Goal: Task Accomplishment & Management: Manage account settings

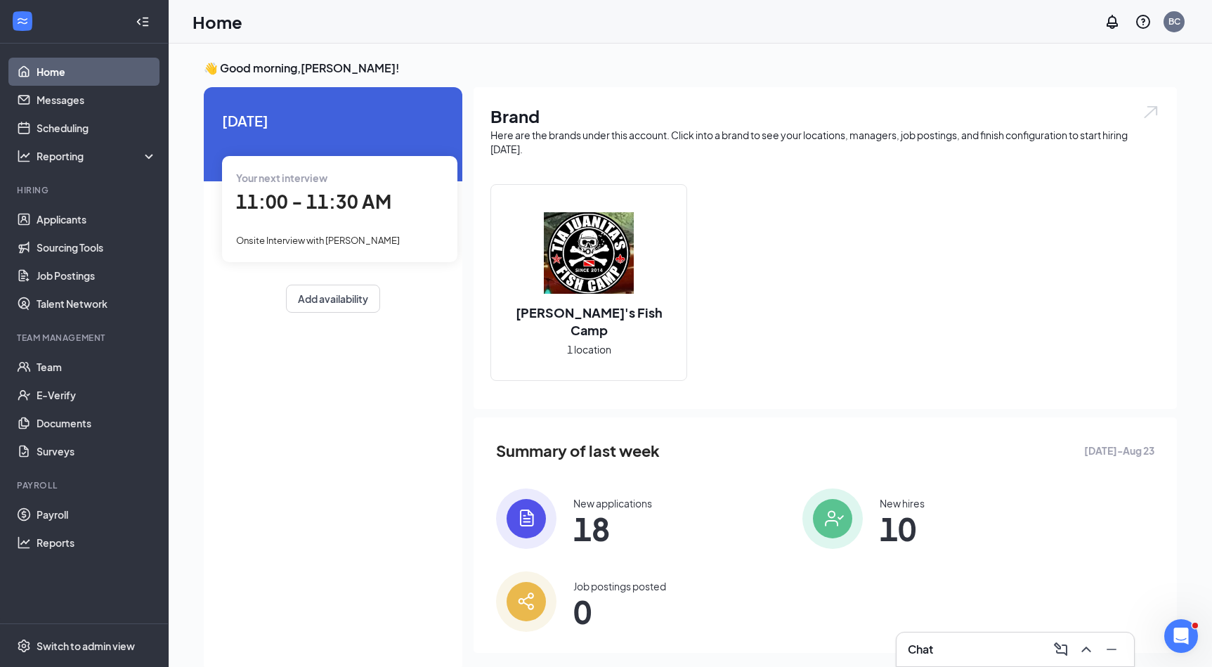
click at [65, 77] on link "Home" at bounding box center [97, 72] width 120 height 28
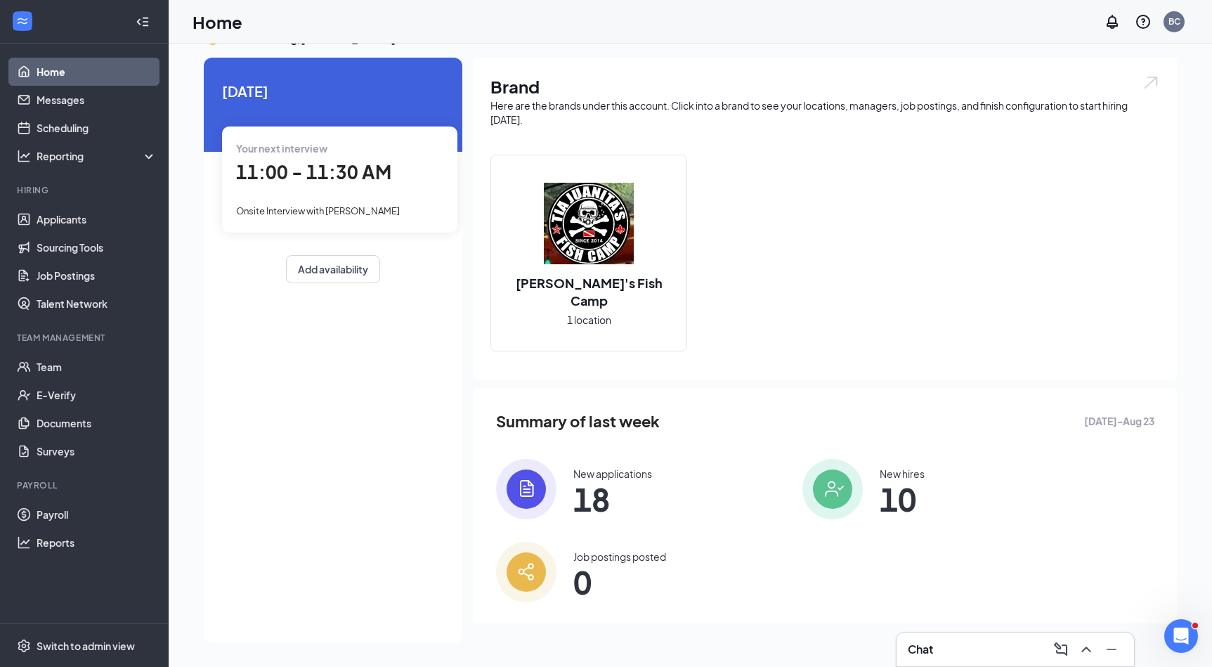
scroll to position [30, 0]
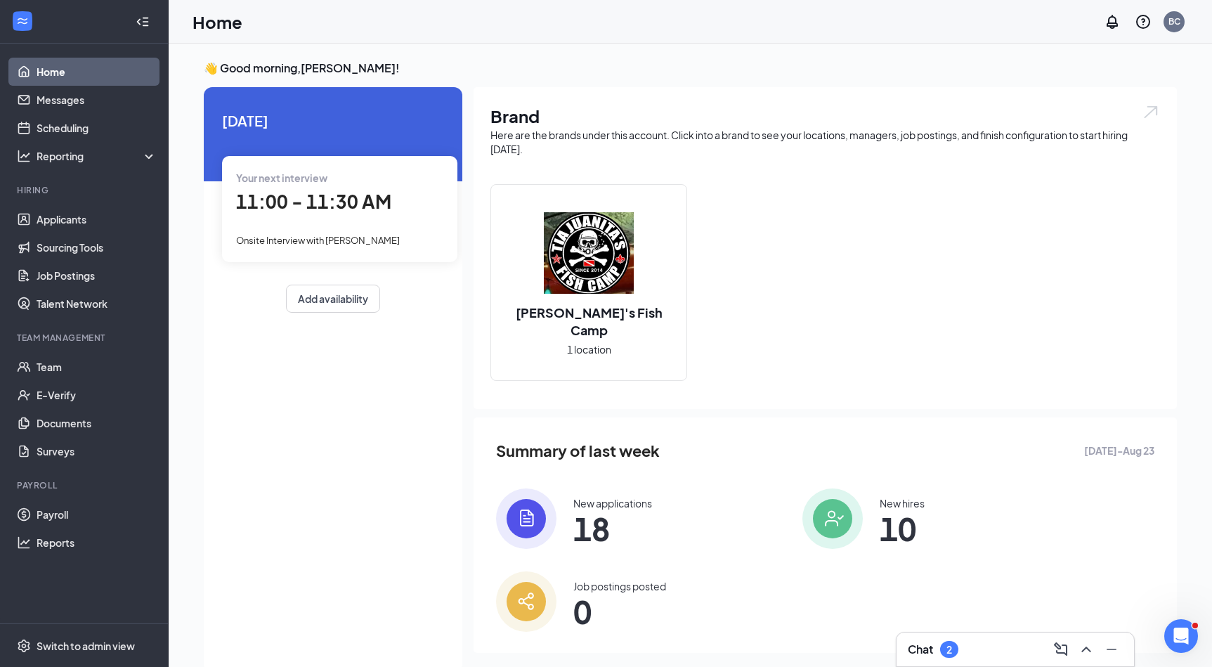
click at [343, 192] on span "11:00 - 11:30 AM" at bounding box center [313, 201] width 155 height 23
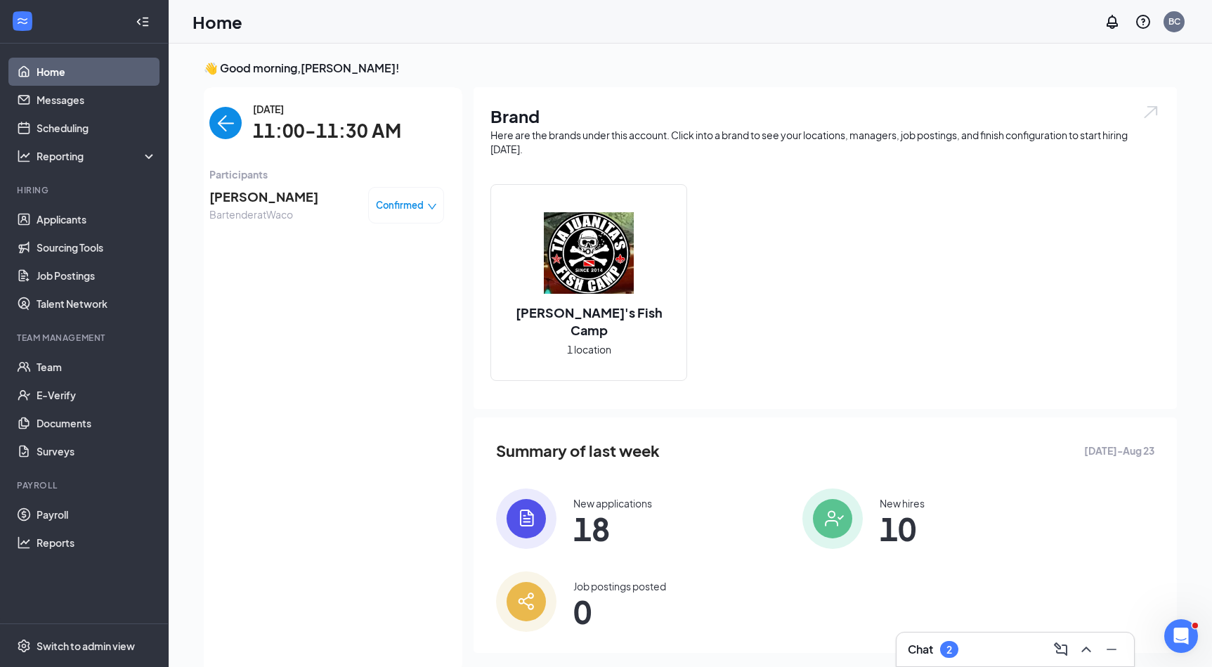
scroll to position [6, 0]
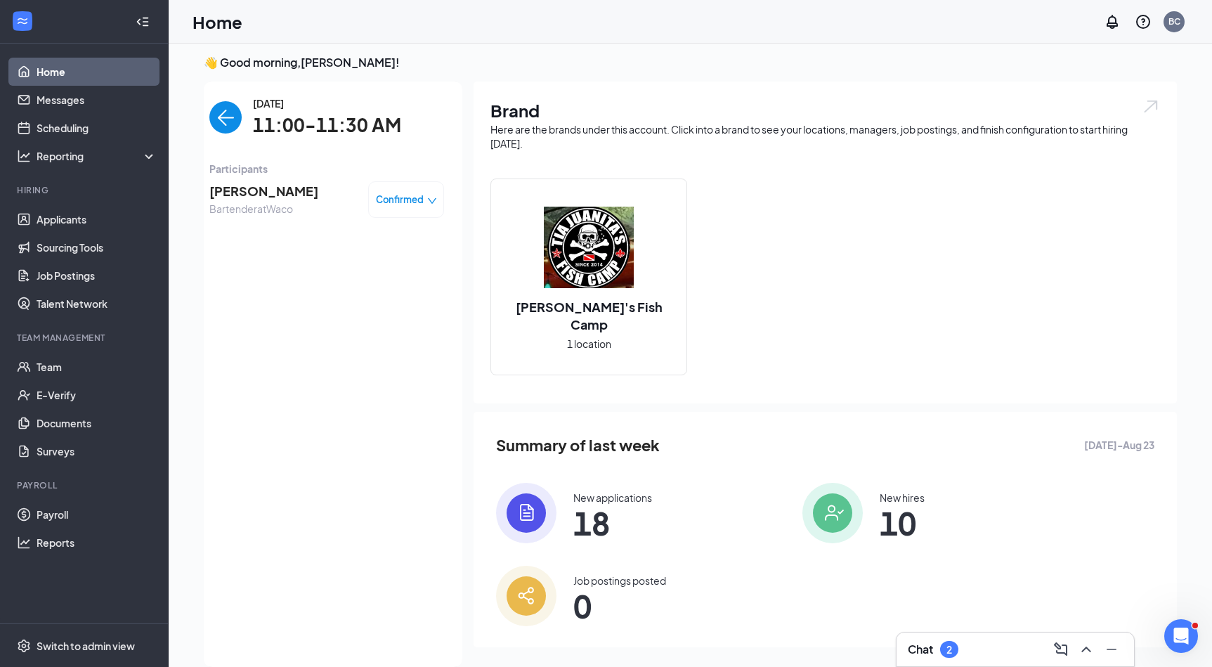
click at [303, 190] on span "[PERSON_NAME]" at bounding box center [263, 191] width 109 height 20
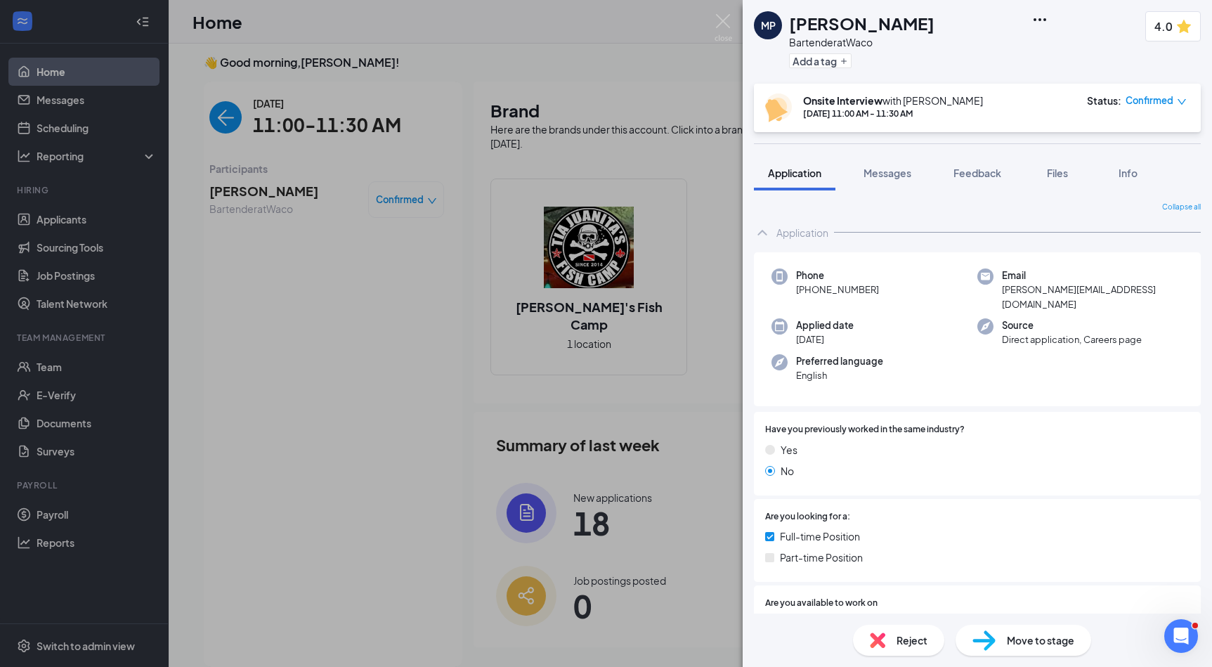
click at [1033, 12] on icon "Ellipses" at bounding box center [1039, 19] width 17 height 17
click at [951, 33] on div "MP [PERSON_NAME] Bartender at Waco Add a tag 4.0" at bounding box center [977, 42] width 469 height 84
click at [1016, 638] on span "Move to stage" at bounding box center [1040, 639] width 67 height 15
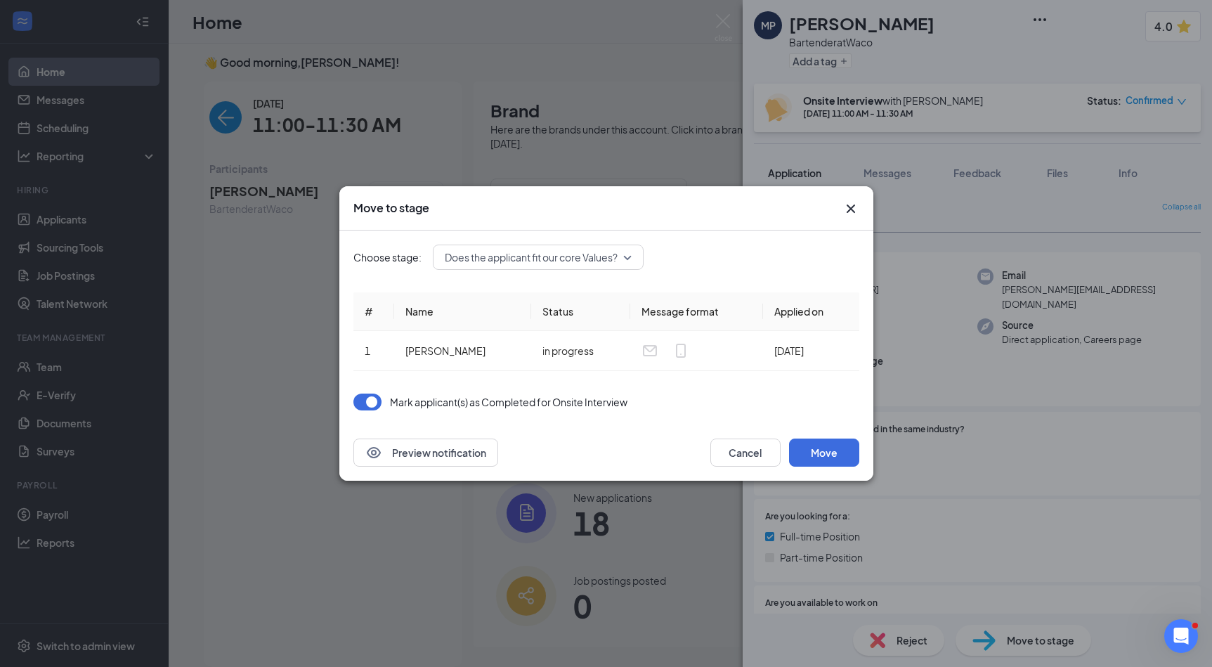
click at [639, 262] on div "Does the applicant fit our core Values? (next stage)" at bounding box center [538, 256] width 211 height 25
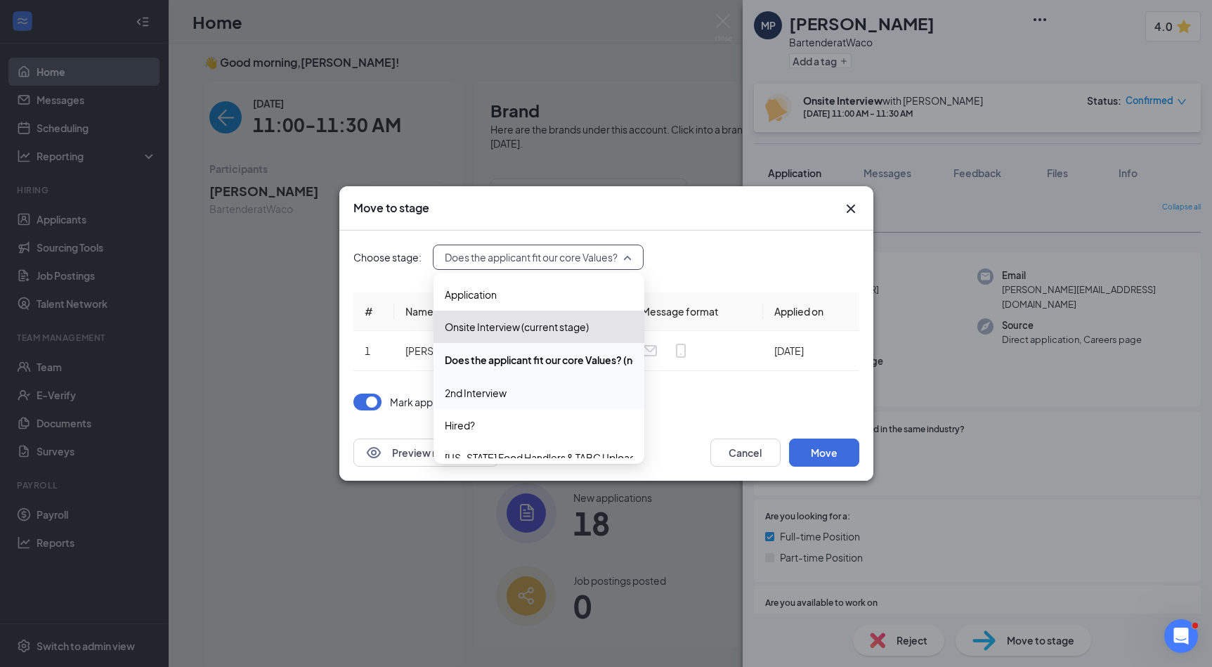
scroll to position [80, 0]
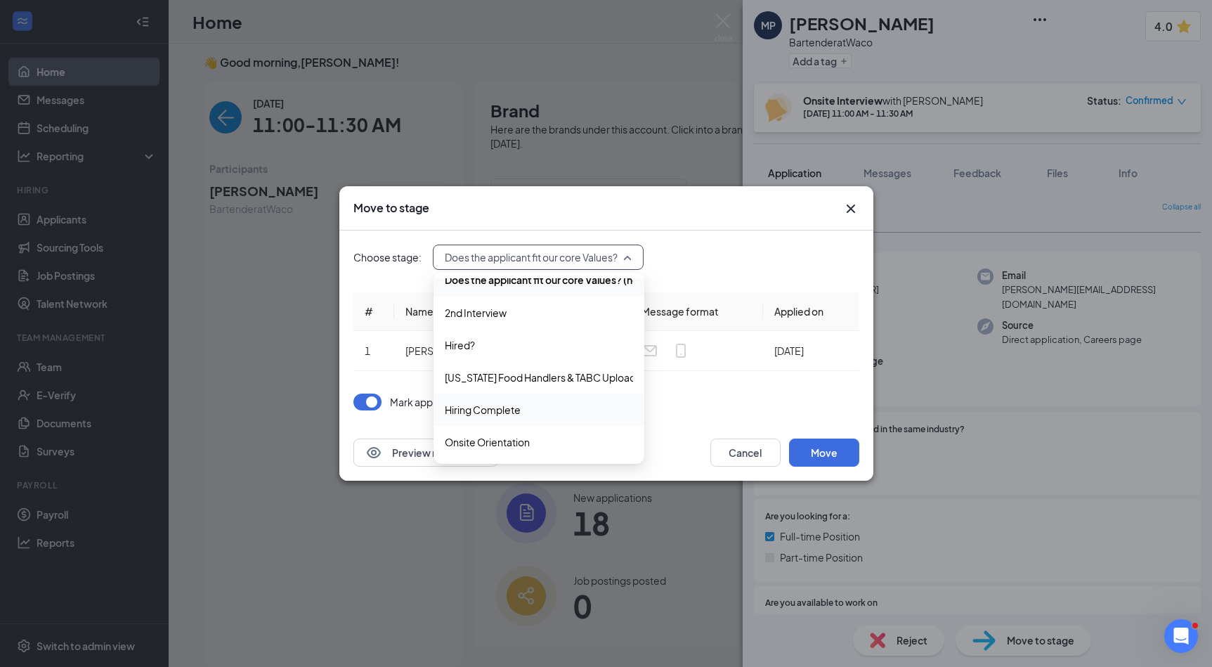
click at [530, 403] on span "Hiring Complete" at bounding box center [539, 409] width 188 height 15
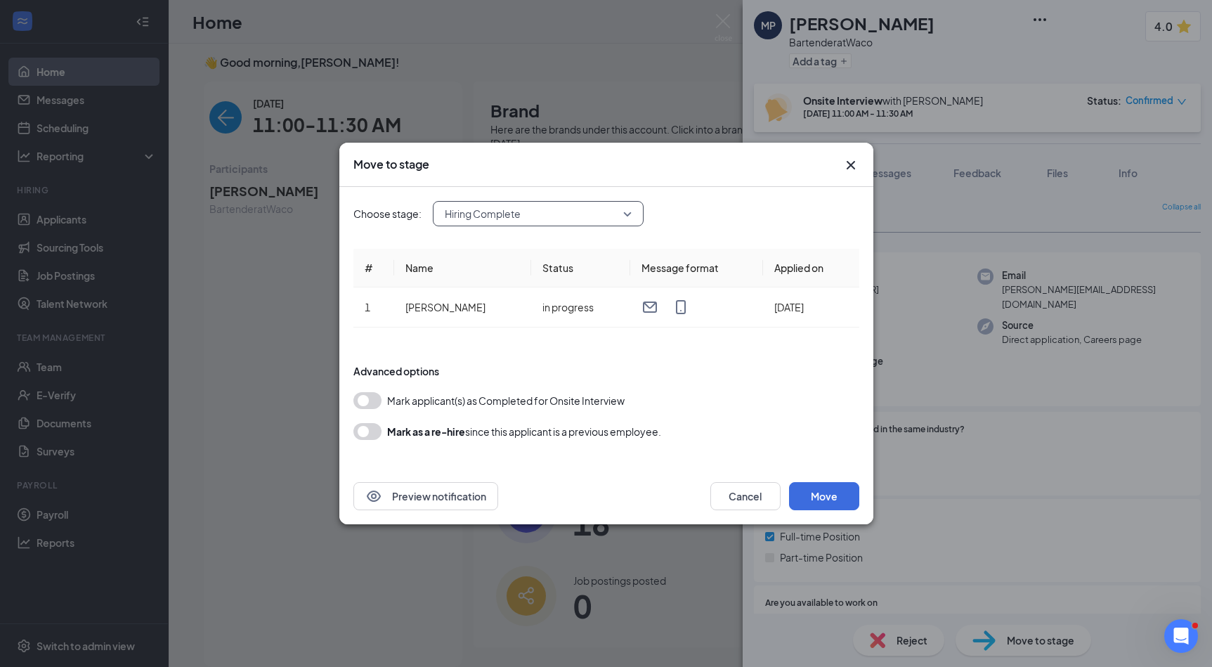
click at [609, 213] on span "Hiring Complete" at bounding box center [532, 213] width 174 height 21
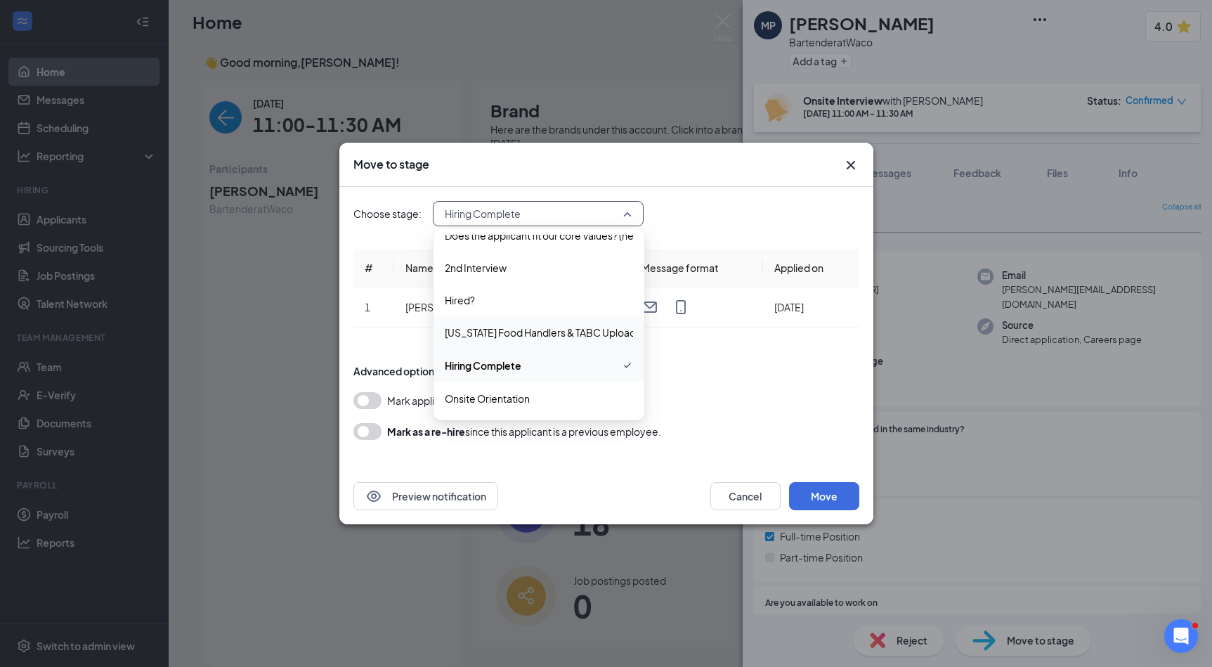
click at [574, 333] on span "[US_STATE] Food Handlers & TABC Upload" at bounding box center [540, 332] width 191 height 15
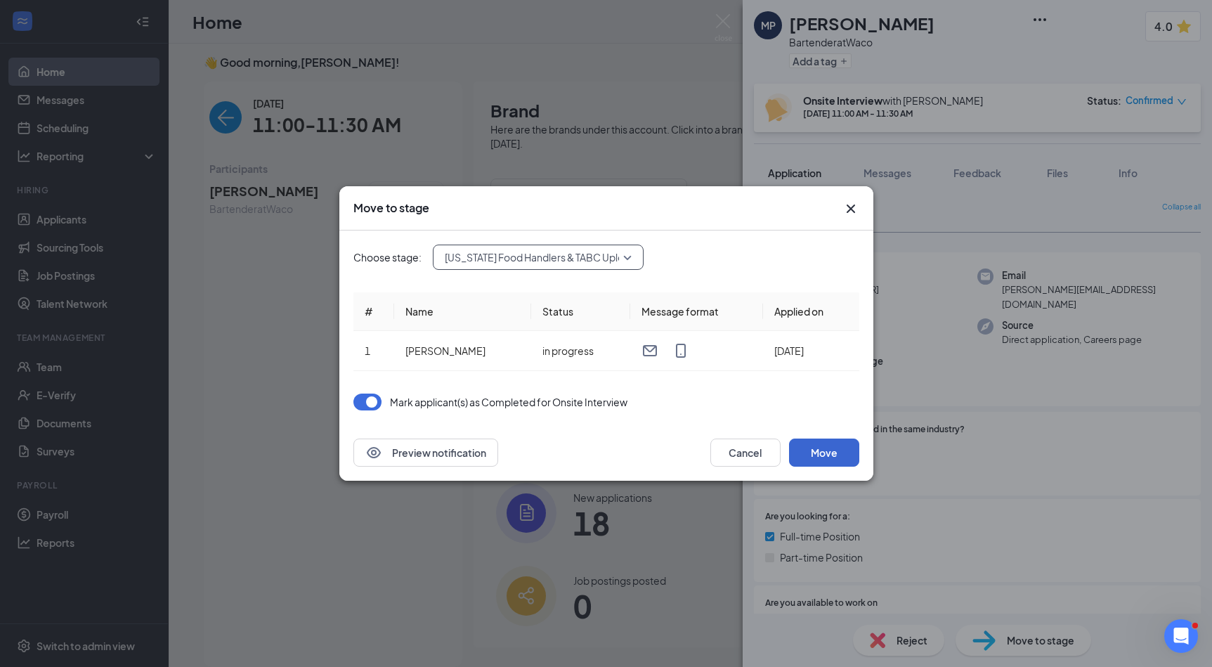
click at [802, 448] on button "Move" at bounding box center [824, 452] width 70 height 28
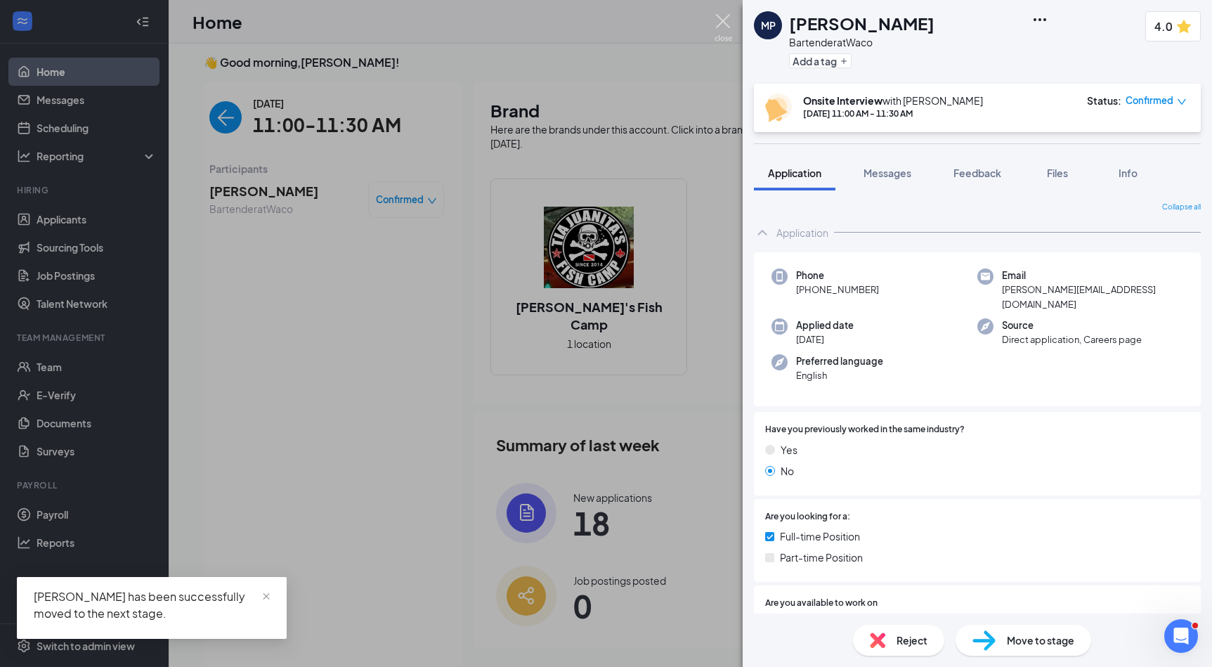
click at [728, 22] on img at bounding box center [723, 27] width 18 height 27
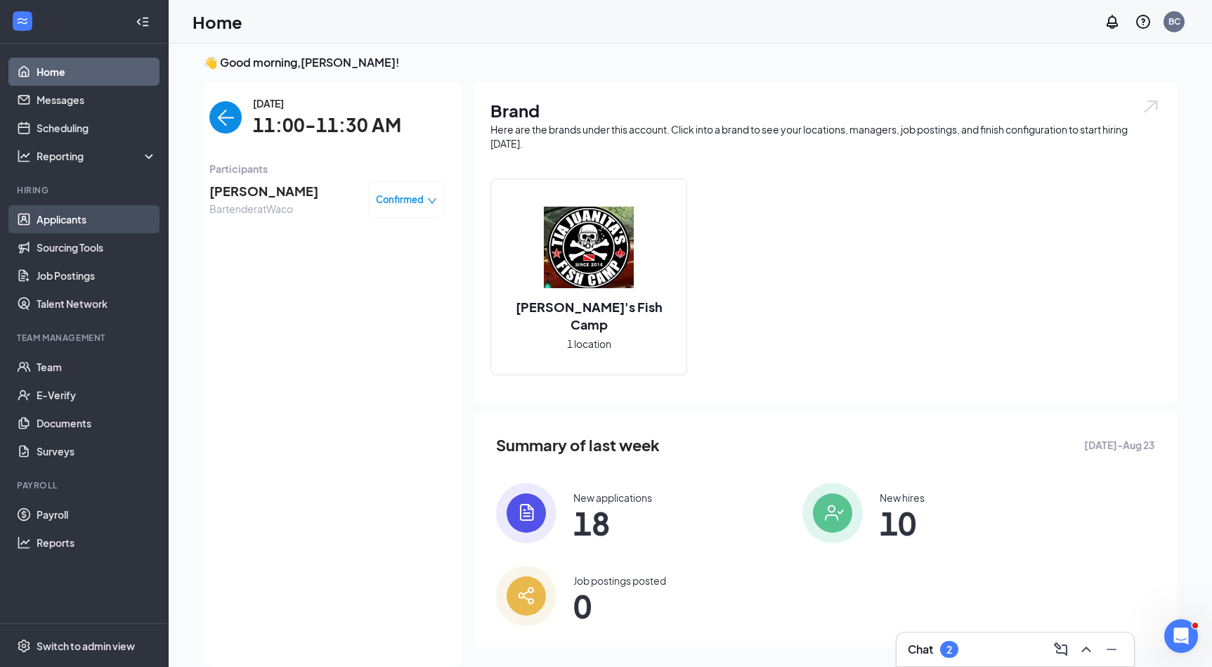
click at [81, 216] on link "Applicants" at bounding box center [97, 219] width 120 height 28
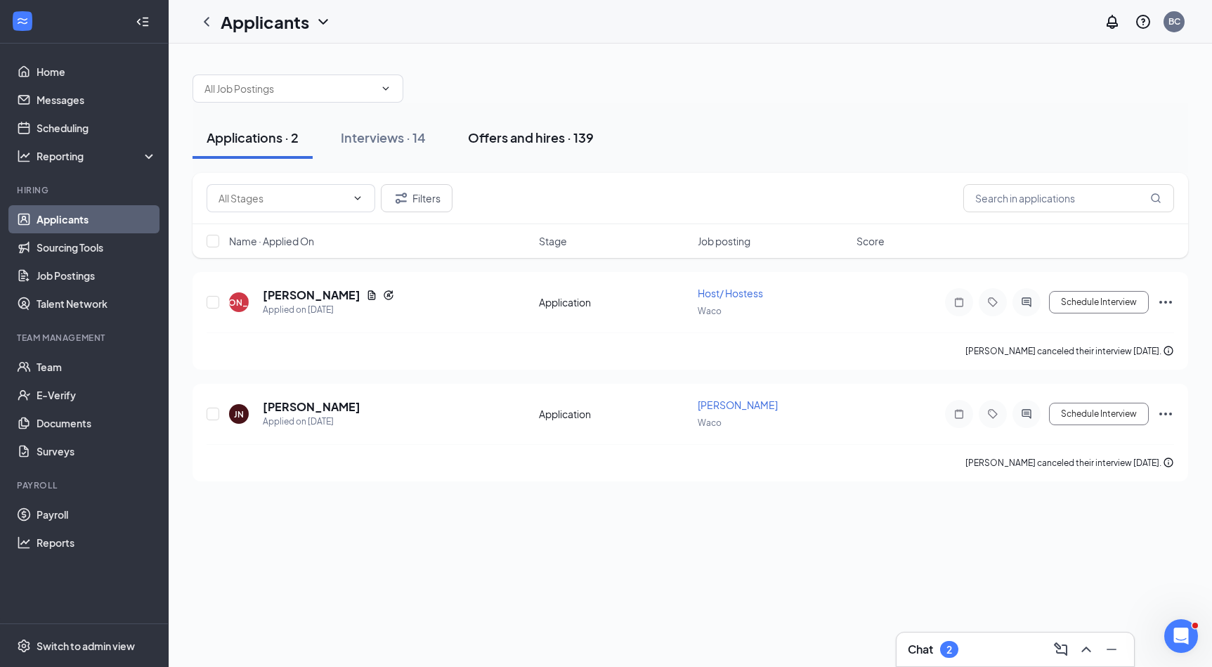
click at [544, 145] on div "Offers and hires · 139" at bounding box center [531, 138] width 126 height 18
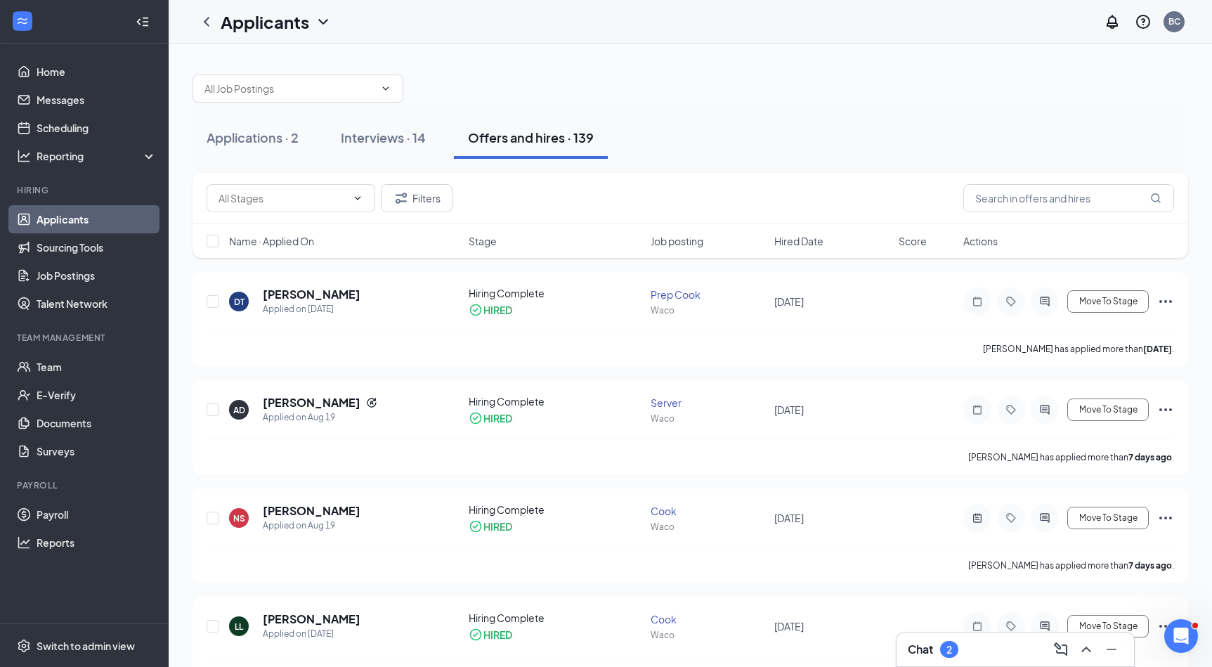
click at [286, 241] on span "Name · Applied On" at bounding box center [271, 241] width 85 height 14
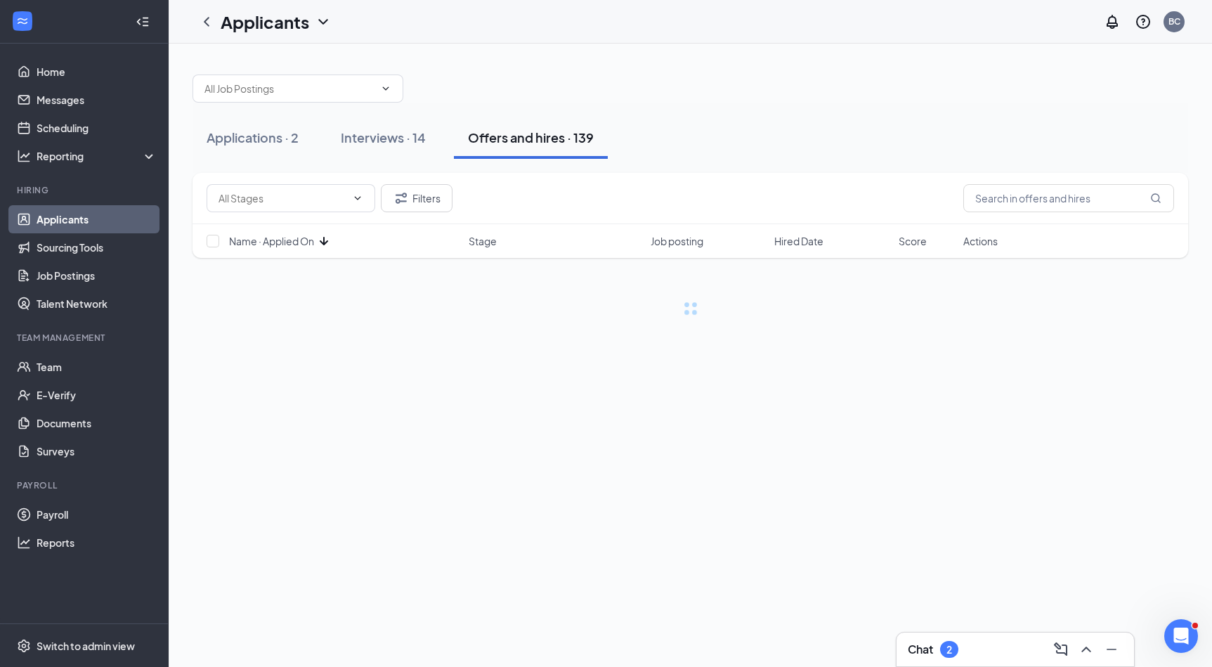
click at [325, 242] on icon "ArrowDown" at bounding box center [323, 241] width 17 height 17
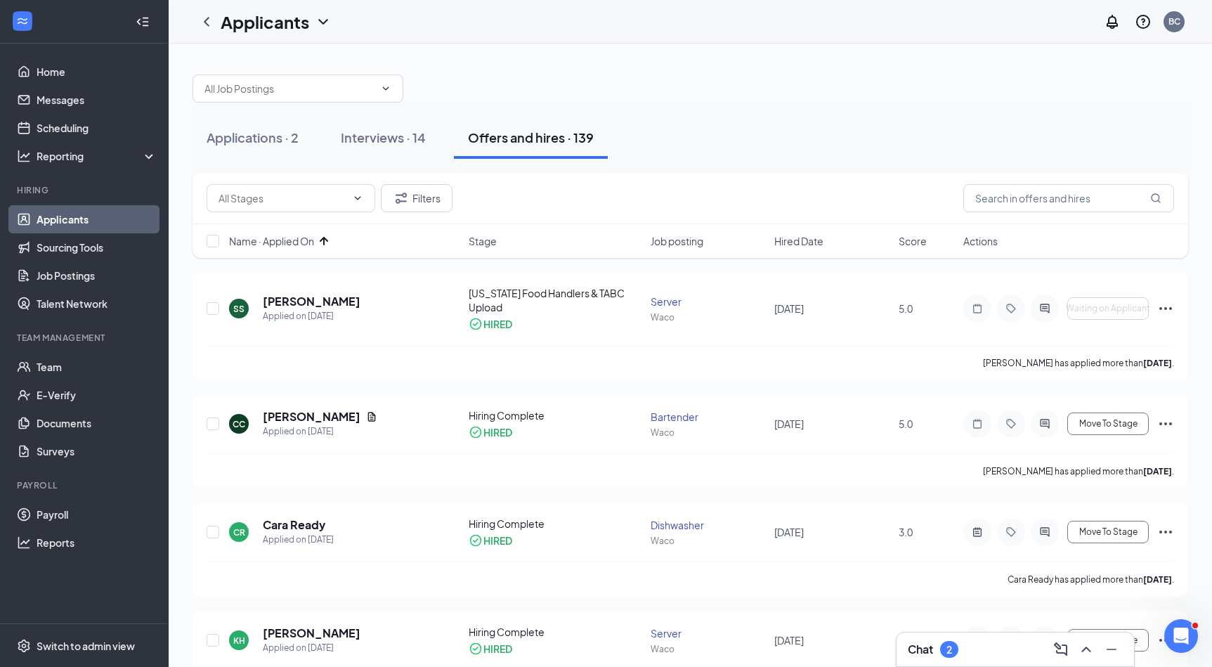
click at [318, 244] on icon "ArrowUp" at bounding box center [323, 241] width 17 height 17
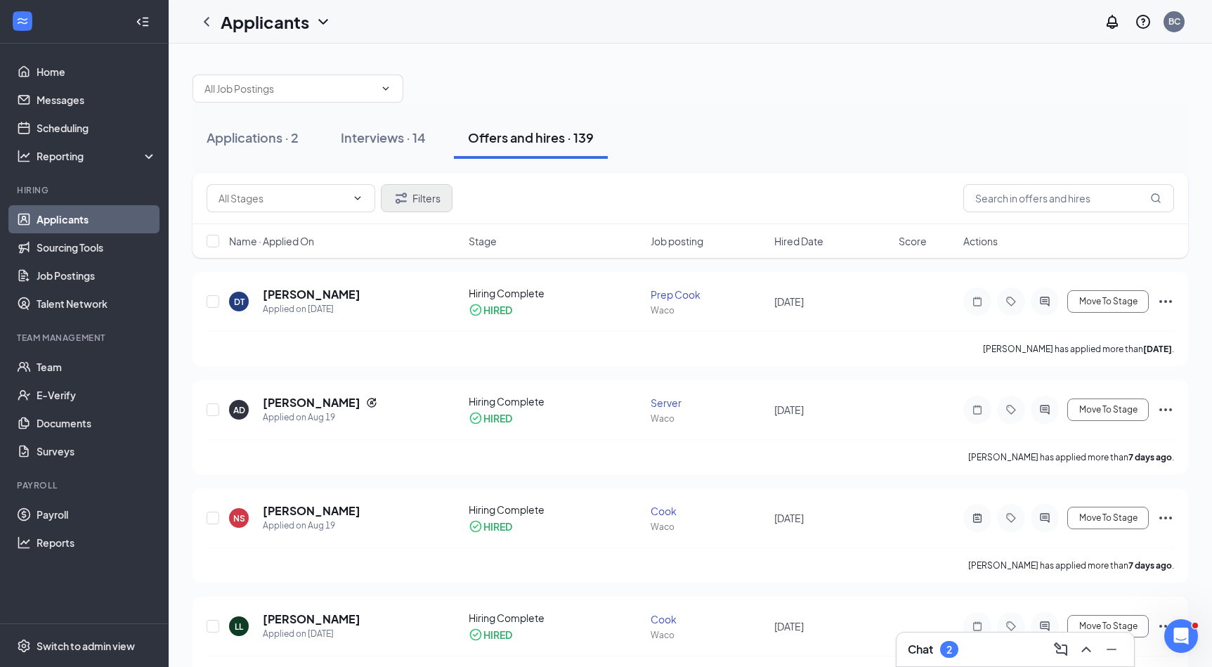
click at [405, 192] on icon "Filter" at bounding box center [401, 198] width 17 height 17
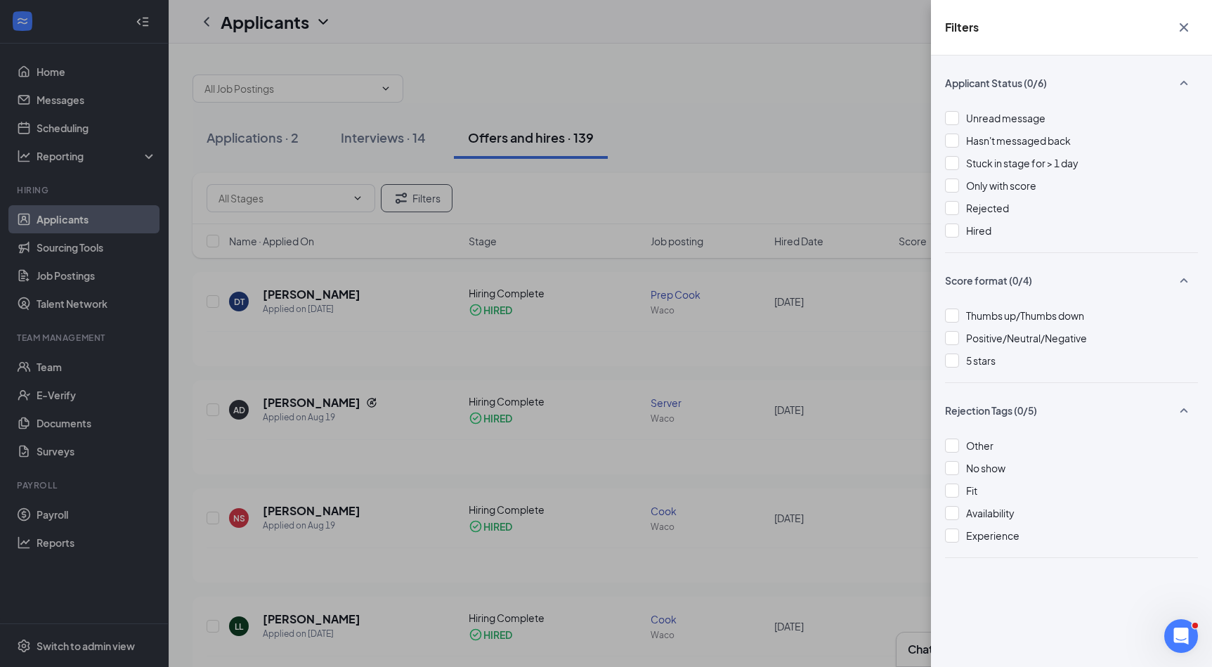
click at [865, 89] on div "Filters Applicant Status (0/6) Unread message Hasn't messaged back Stuck in sta…" at bounding box center [606, 333] width 1212 height 667
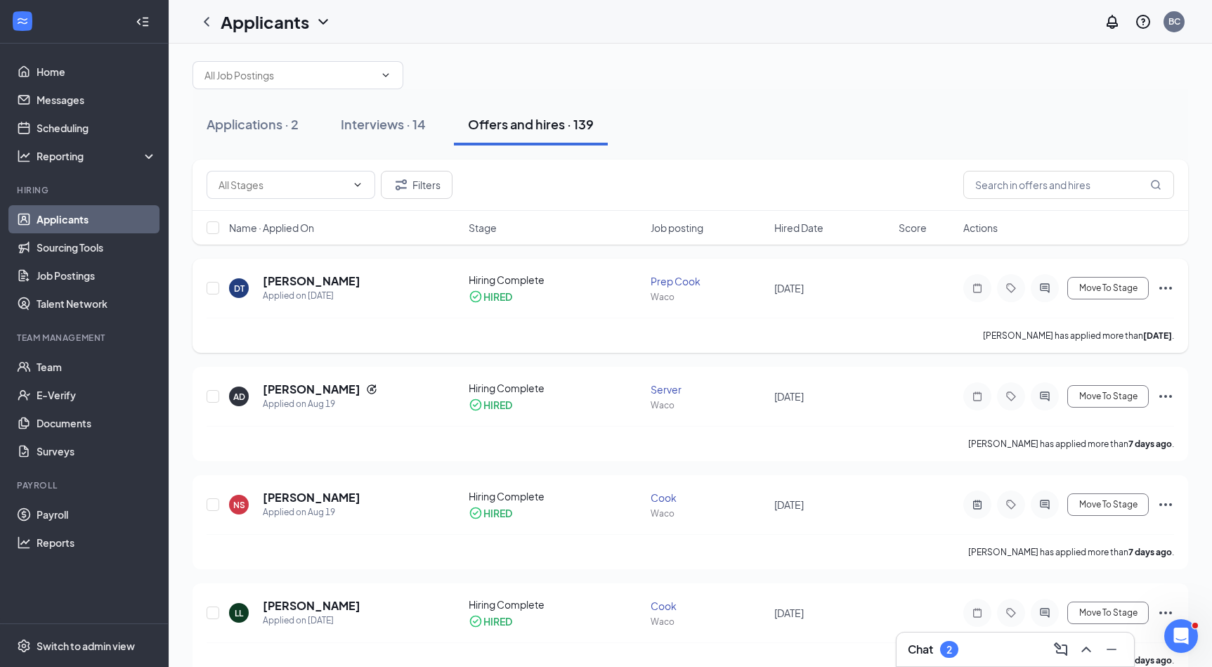
scroll to position [43, 0]
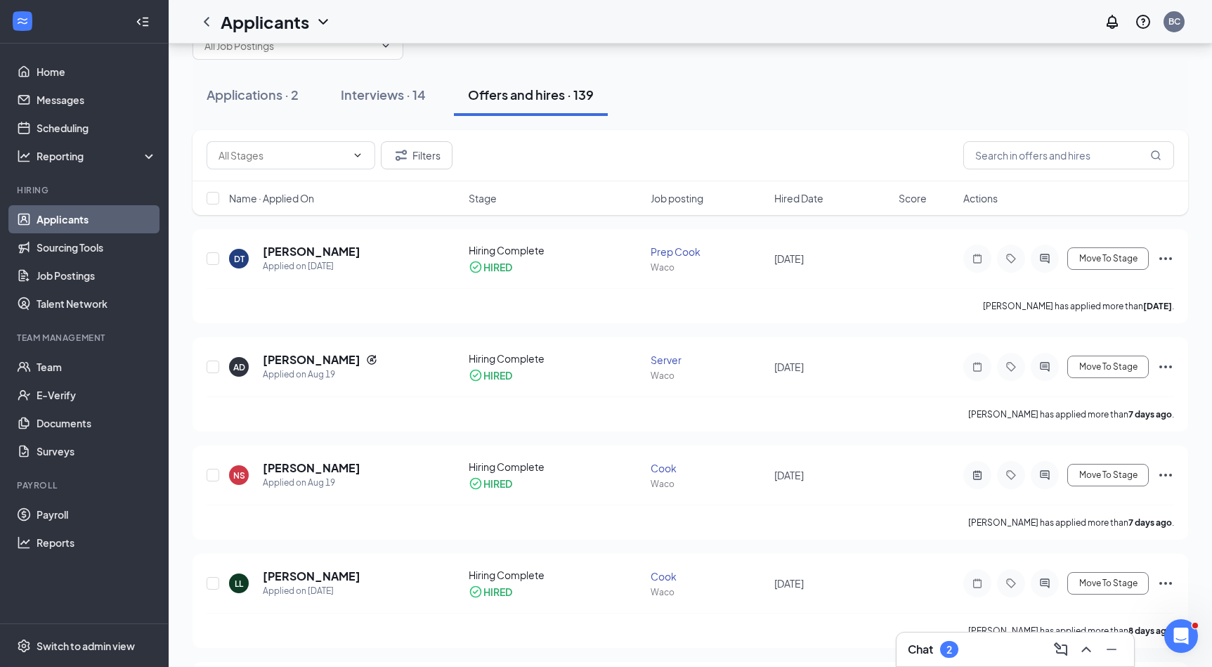
click at [297, 199] on span "Name · Applied On" at bounding box center [271, 198] width 85 height 14
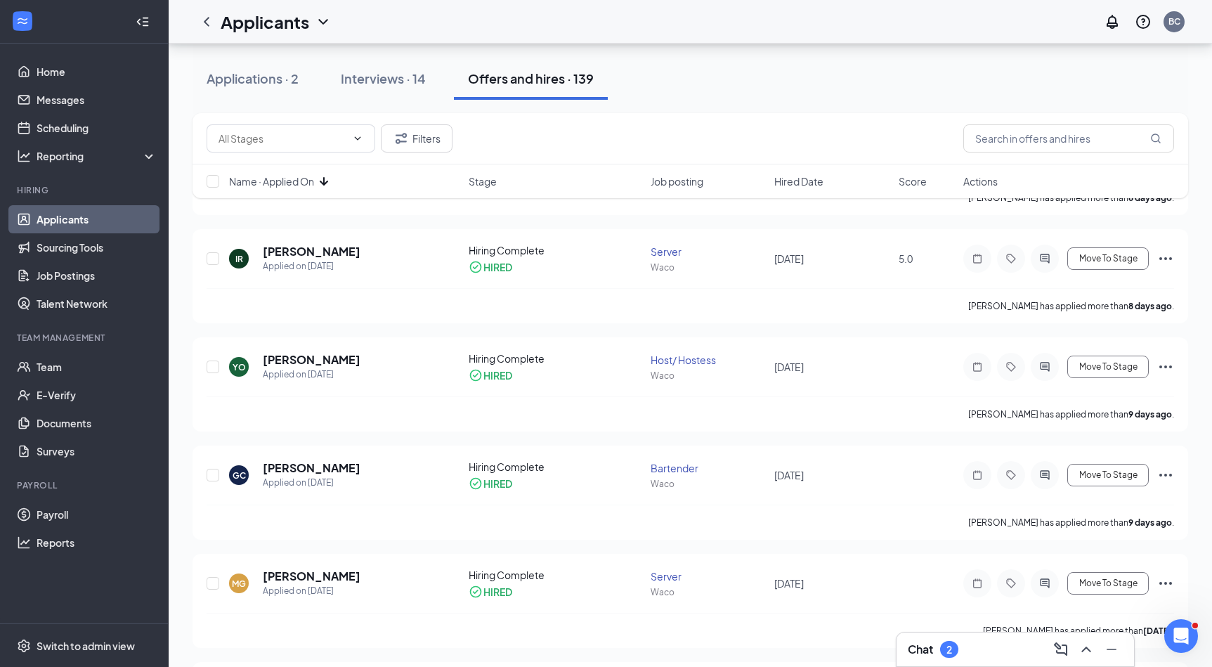
scroll to position [497, 0]
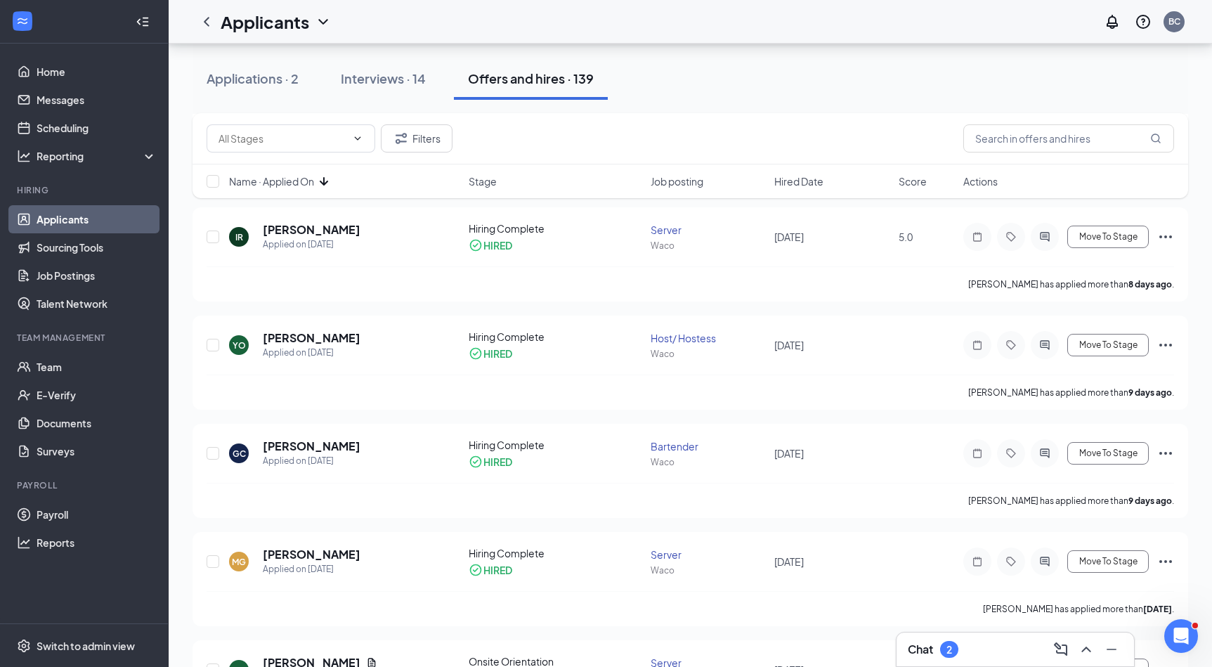
click at [314, 180] on span "Name · Applied On" at bounding box center [271, 181] width 85 height 14
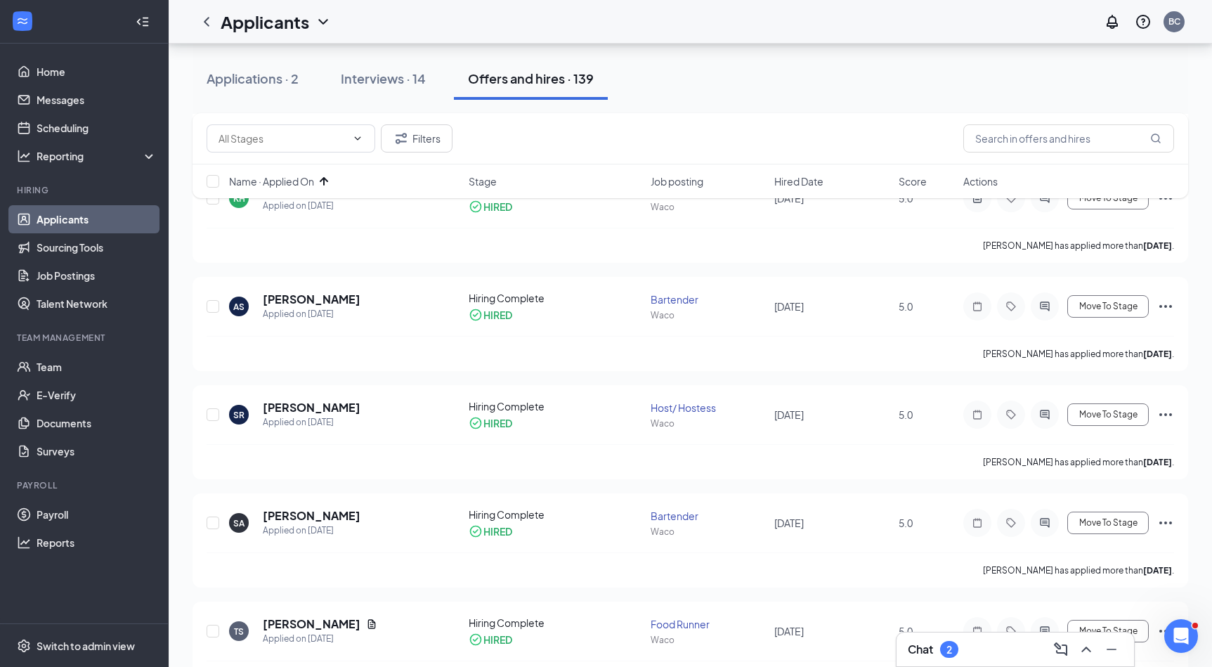
scroll to position [441, 0]
click at [283, 178] on span "Name · Applied On" at bounding box center [271, 181] width 85 height 14
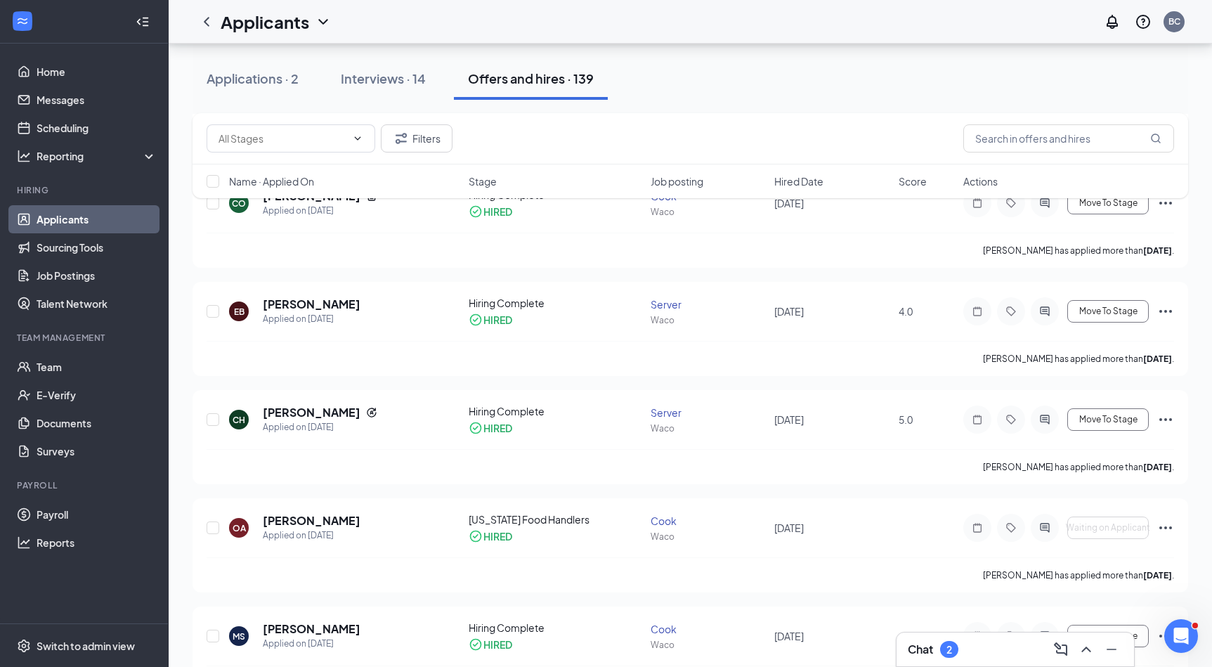
scroll to position [8434, 0]
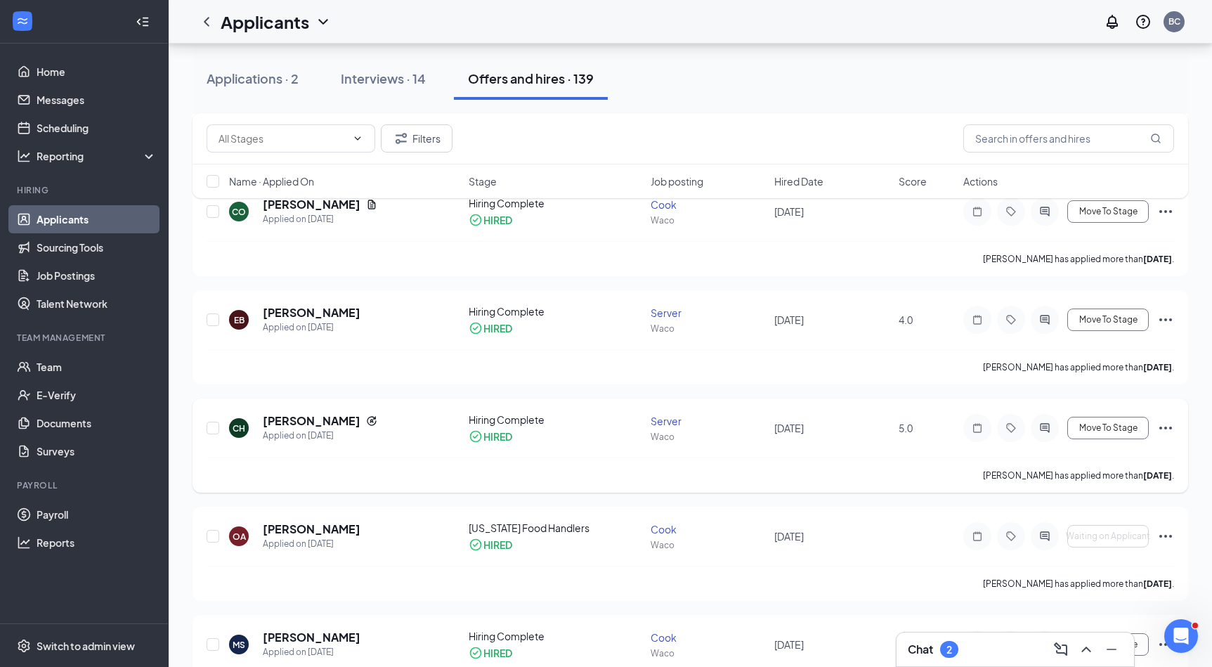
click at [1163, 419] on icon "Ellipses" at bounding box center [1165, 427] width 17 height 17
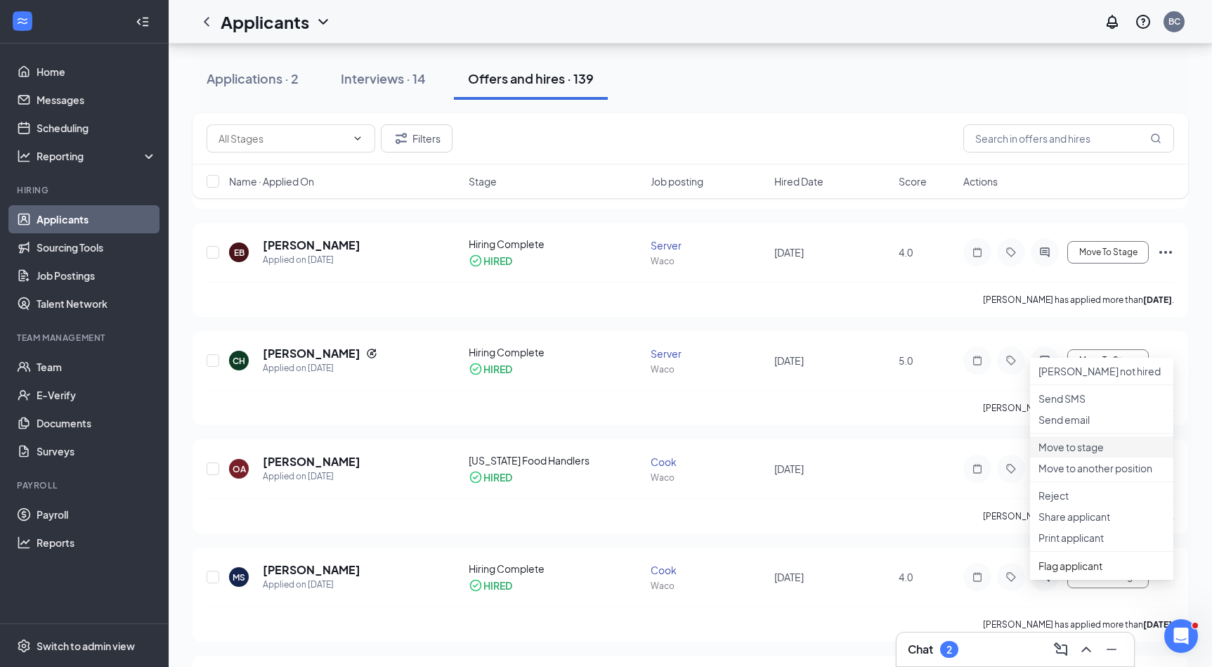
scroll to position [8512, 0]
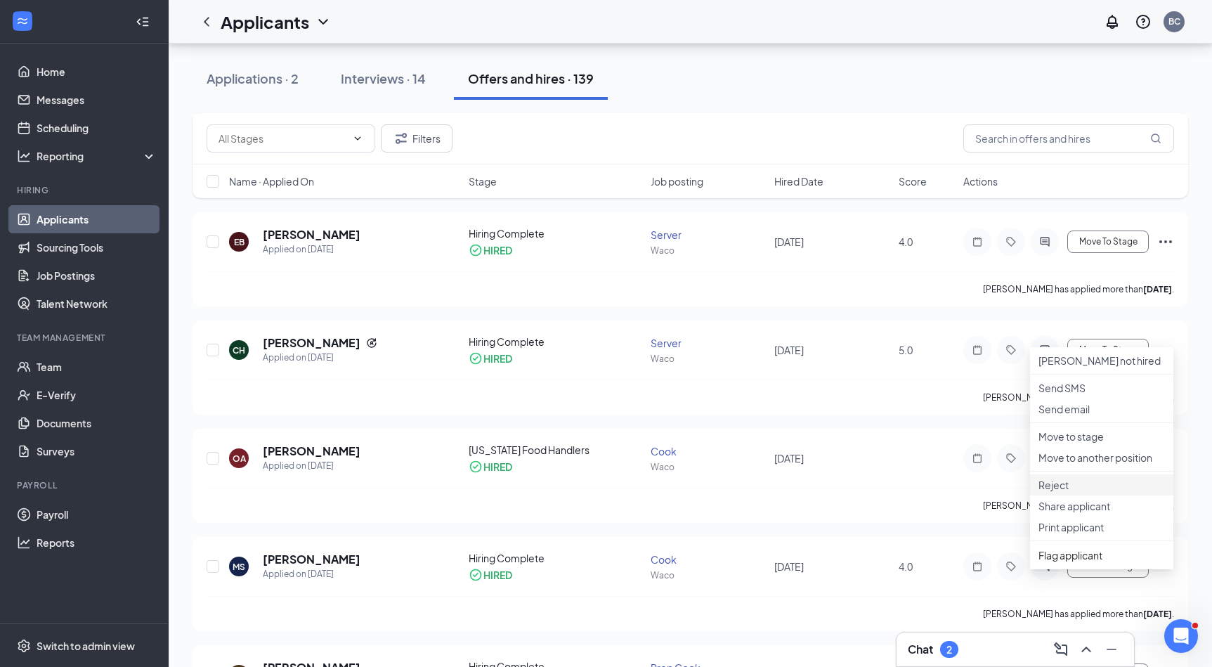
click at [1060, 492] on p "Reject" at bounding box center [1101, 485] width 126 height 14
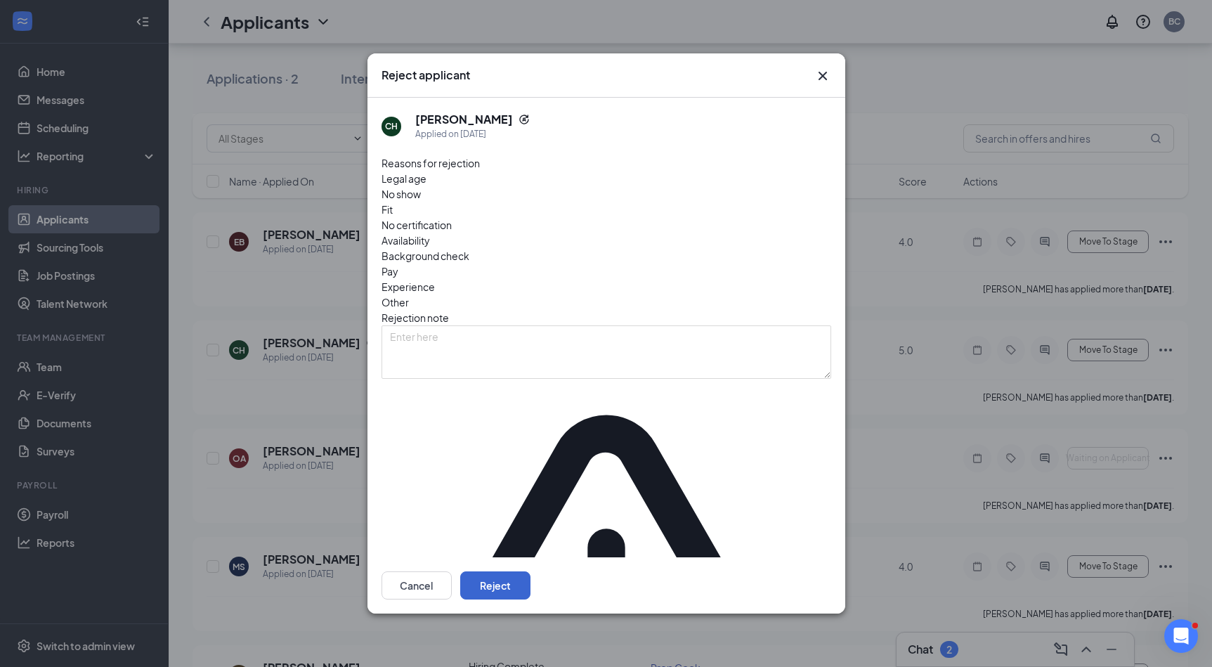
click at [530, 571] on button "Reject" at bounding box center [495, 585] width 70 height 28
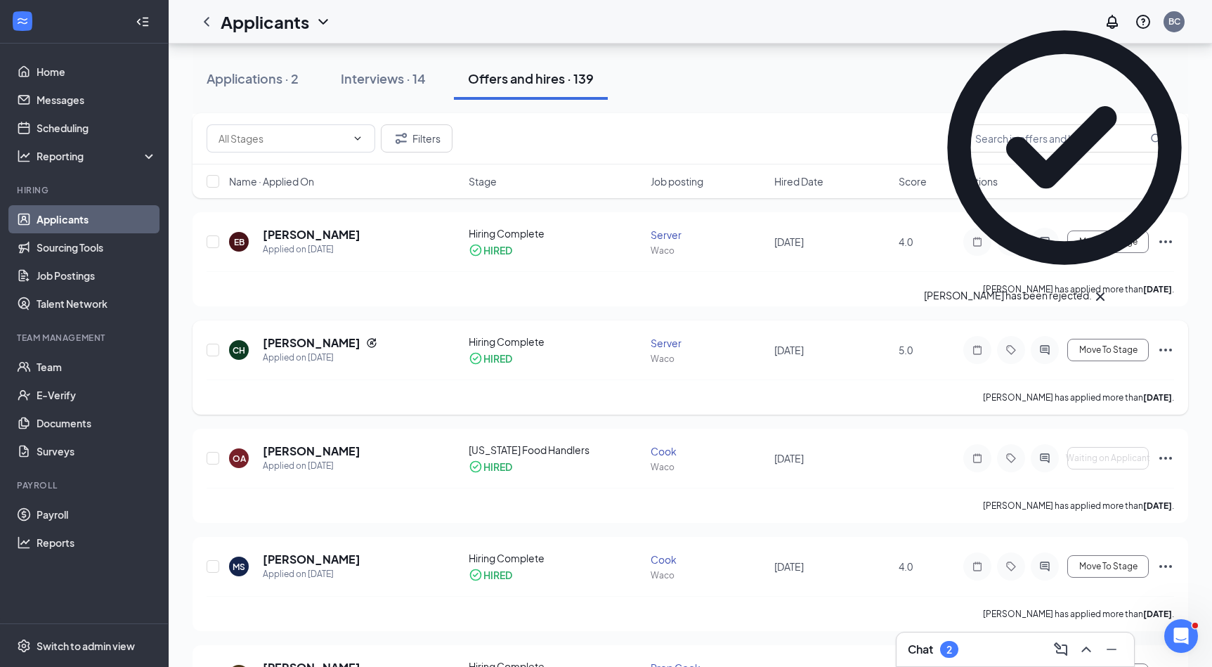
click at [787, 354] on div "CH [PERSON_NAME] Applied on [DATE] Hiring Complete HIRED Server Waco [DATE] 5.0…" at bounding box center [690, 356] width 967 height 45
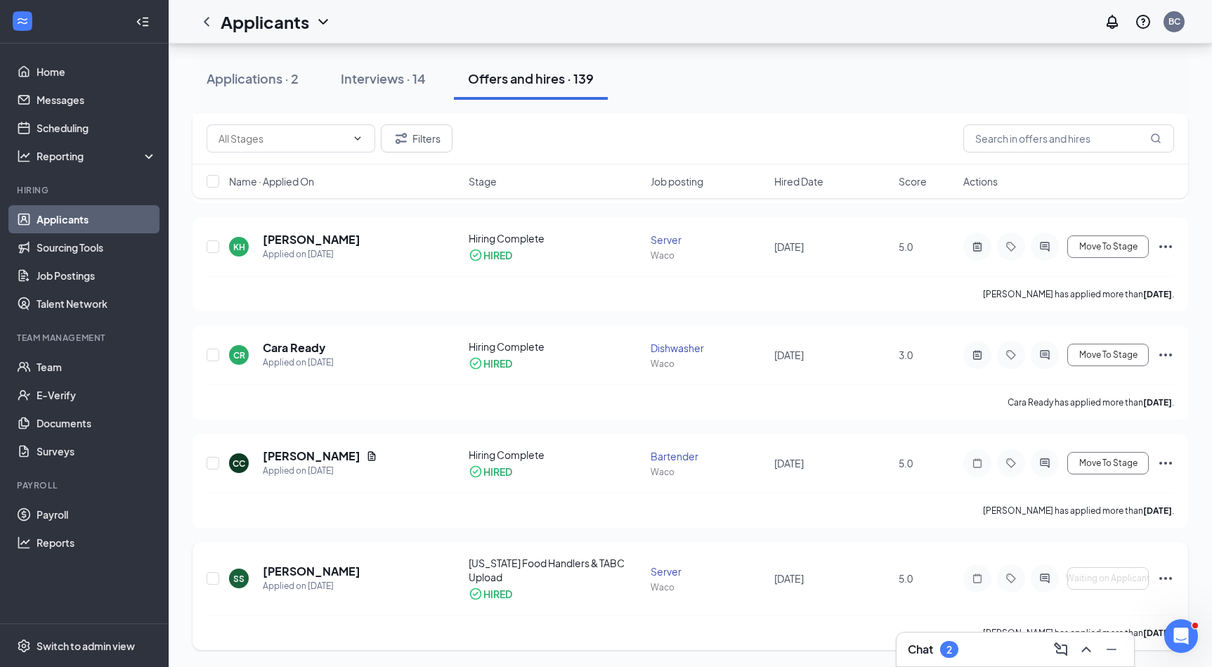
scroll to position [14537, 0]
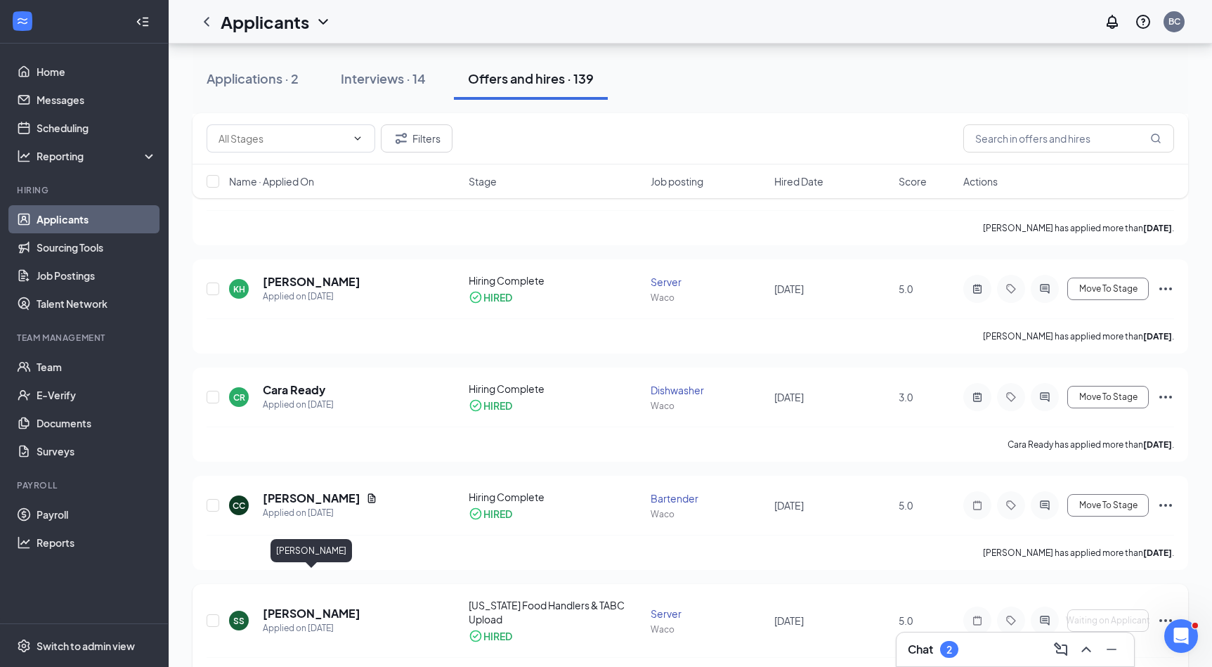
click at [296, 606] on h5 "[PERSON_NAME]" at bounding box center [312, 613] width 98 height 15
